Goal: Register for event/course

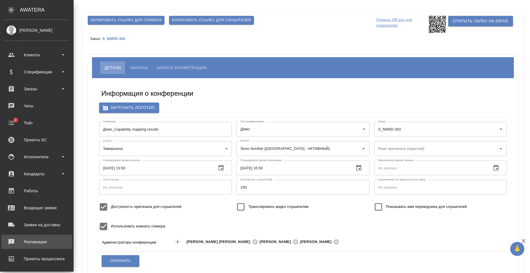
scroll to position [54, 0]
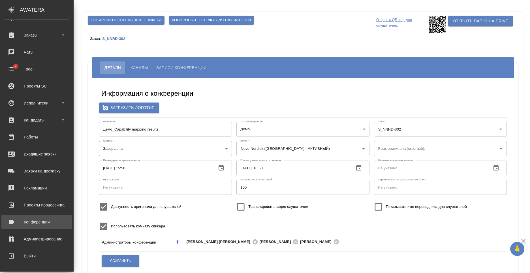
click at [45, 224] on div "Конференции" at bounding box center [36, 222] width 65 height 9
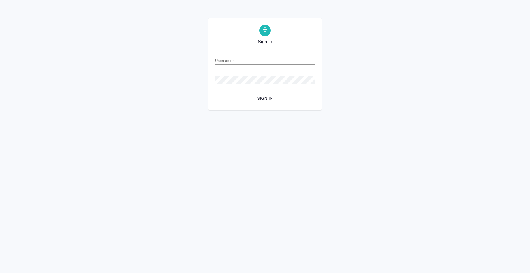
click at [235, 58] on input "Username   *" at bounding box center [265, 61] width 100 height 8
type input "[PERSON_NAME][EMAIL_ADDRESS][PERSON_NAME][DOMAIN_NAME]"
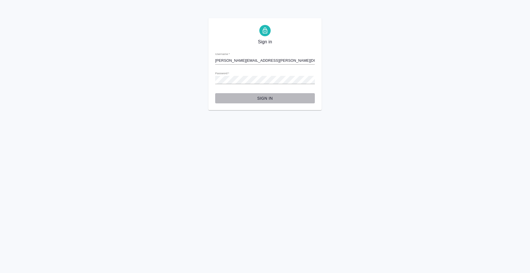
click at [271, 96] on span "Sign in" at bounding box center [265, 98] width 91 height 7
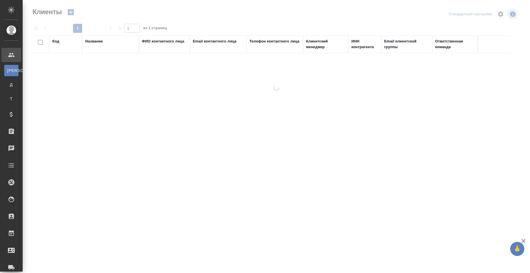
select select "RU"
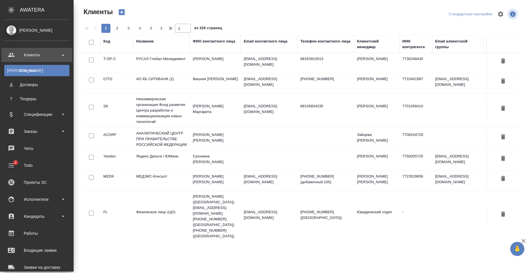
scroll to position [96, 0]
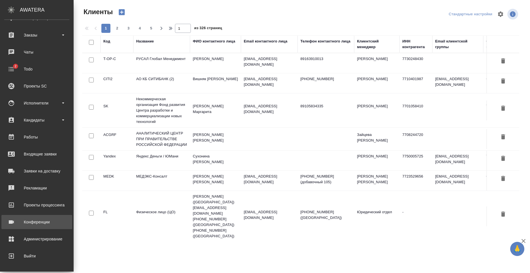
click at [42, 224] on div "Конференции" at bounding box center [36, 222] width 65 height 9
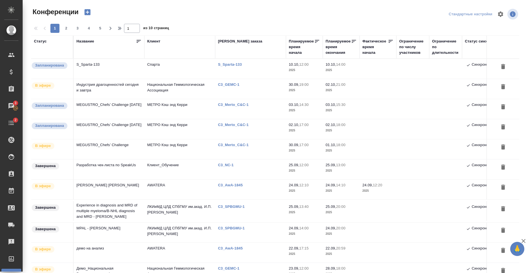
click at [342, 89] on p "2025" at bounding box center [341, 91] width 31 height 6
